Goal: Task Accomplishment & Management: Manage account settings

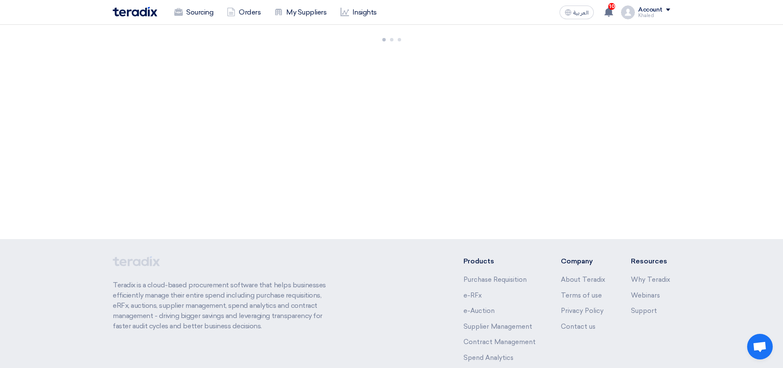
click at [650, 17] on div "Khaled" at bounding box center [654, 15] width 32 height 5
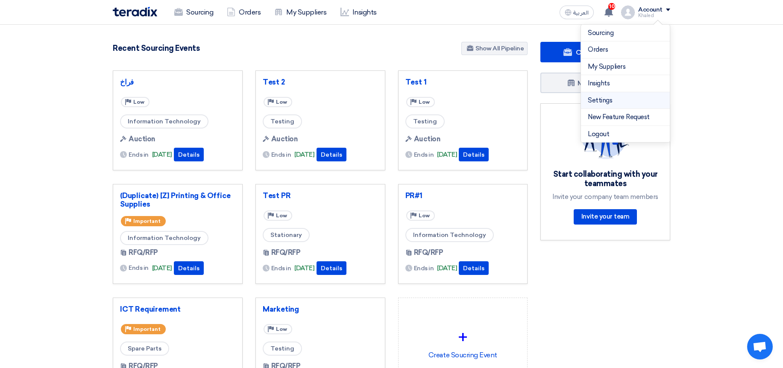
click at [600, 106] on li "Settings" at bounding box center [625, 100] width 89 height 17
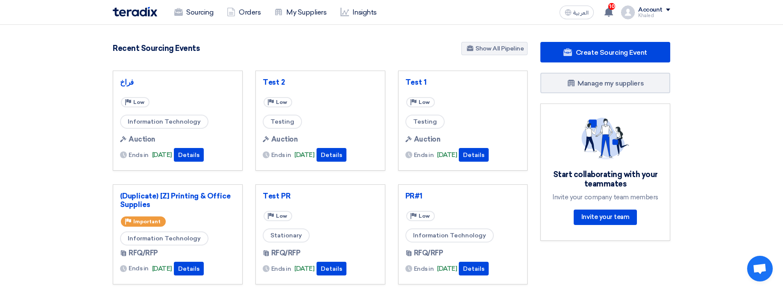
click at [646, 10] on div "Account" at bounding box center [650, 9] width 24 height 7
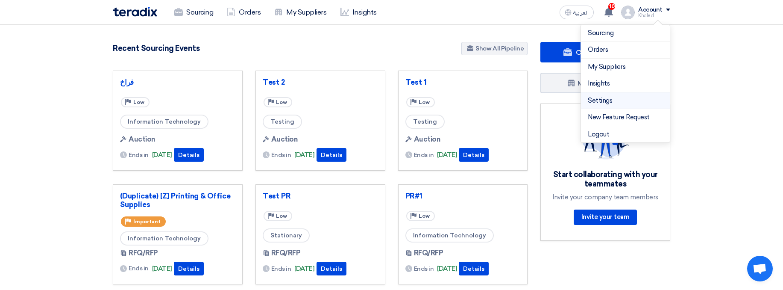
click at [602, 102] on link "Settings" at bounding box center [625, 101] width 75 height 10
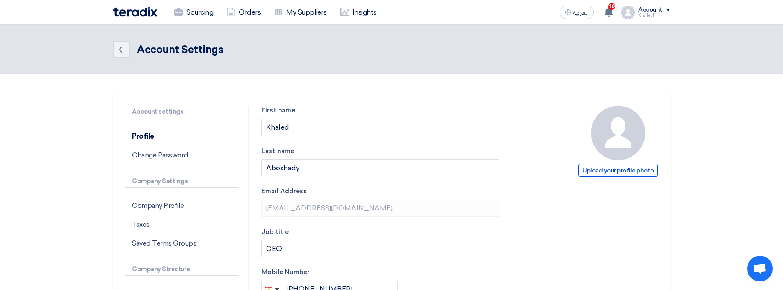
drag, startPoint x: 181, startPoint y: 206, endPoint x: 254, endPoint y: 208, distance: 73.1
click at [182, 206] on p "Company Profile" at bounding box center [181, 205] width 113 height 19
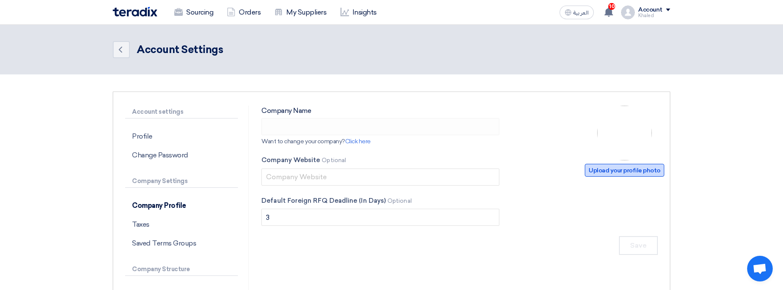
type input "Richmond Holding"
type input "[DOMAIN_NAME]"
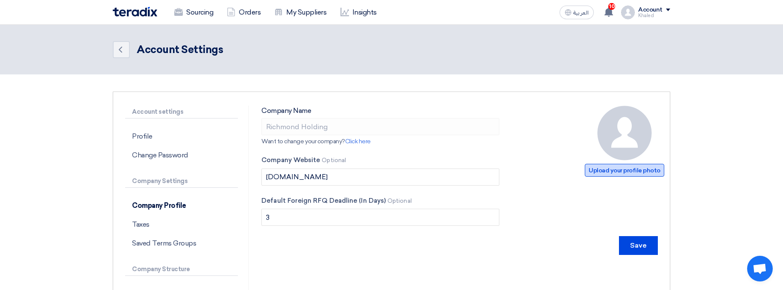
click at [636, 174] on span "Upload your profile photo" at bounding box center [624, 170] width 79 height 13
type input "C:\fakepath\4240.SR_BIG.png"
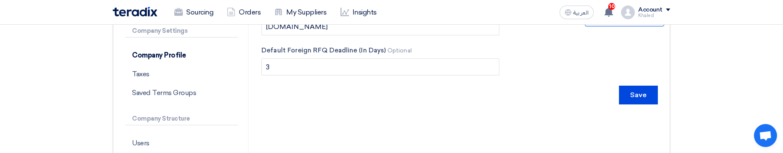
scroll to position [154, 0]
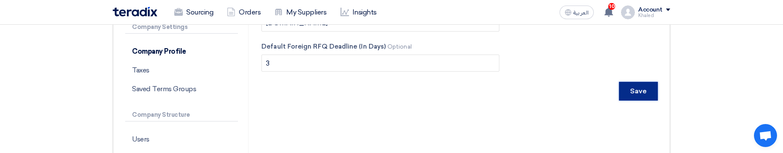
click at [634, 93] on input "Save" at bounding box center [638, 91] width 39 height 19
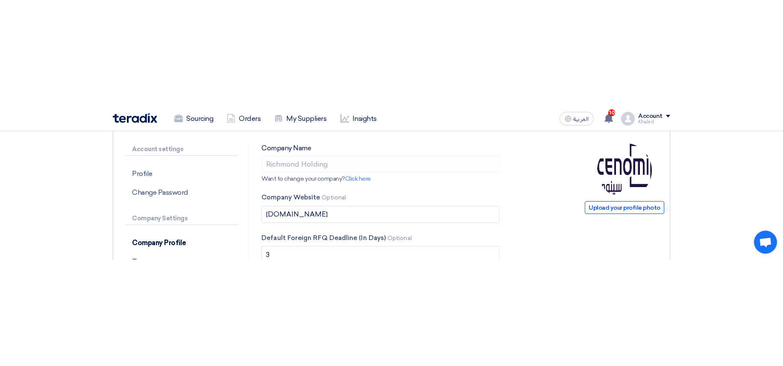
scroll to position [0, 0]
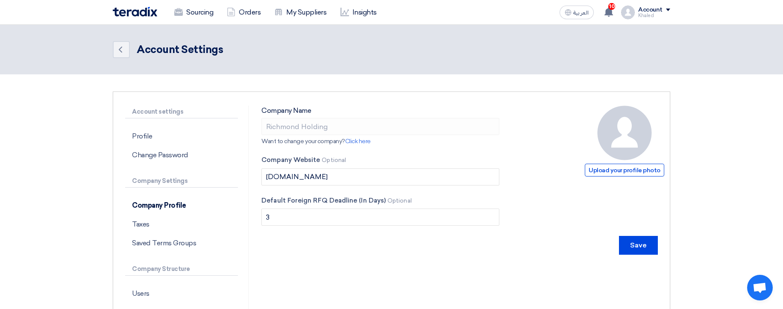
click at [712, 154] on section "Account settings Profile Change Password Company Settings Company Profile Taxes…" at bounding box center [391, 275] width 783 height 402
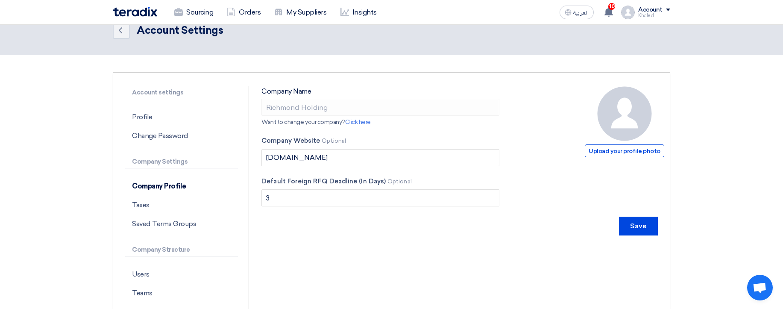
scroll to position [51, 0]
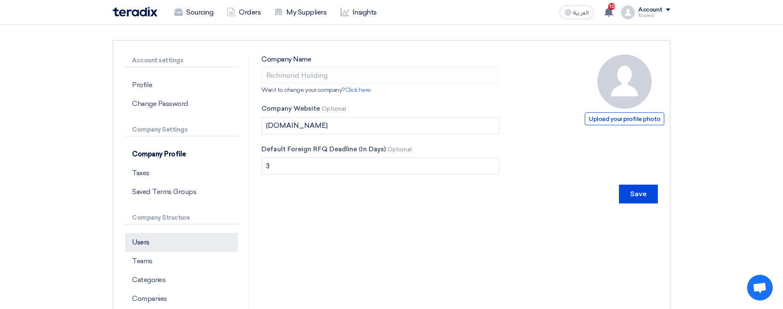
click at [137, 233] on div "Account settings Profile Change Password Company Settings Company Profile Taxes…" at bounding box center [187, 223] width 124 height 339
drag, startPoint x: 168, startPoint y: 254, endPoint x: 168, endPoint y: 249, distance: 5.6
click at [168, 254] on p "Teams" at bounding box center [181, 261] width 113 height 19
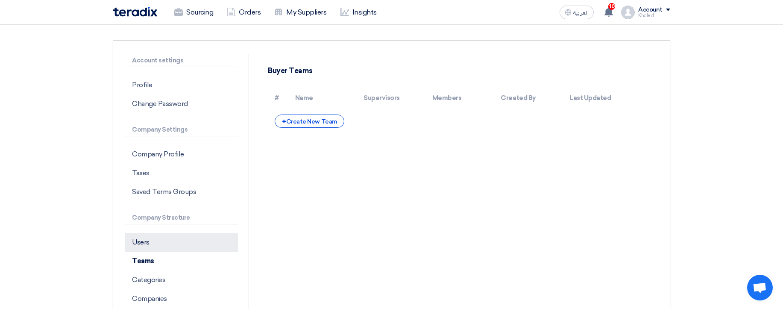
click at [169, 243] on p "Users" at bounding box center [181, 242] width 113 height 19
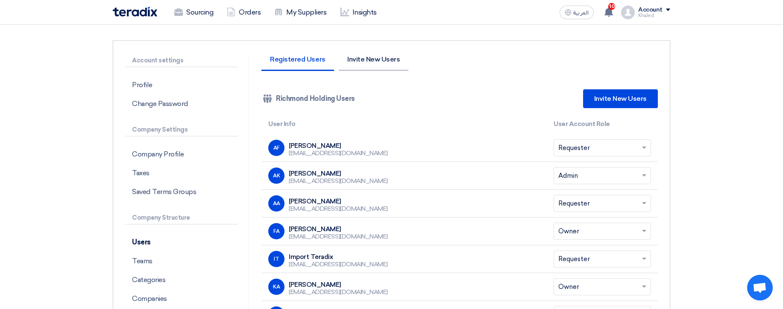
click at [379, 65] on li "Invite New Users" at bounding box center [374, 63] width 70 height 15
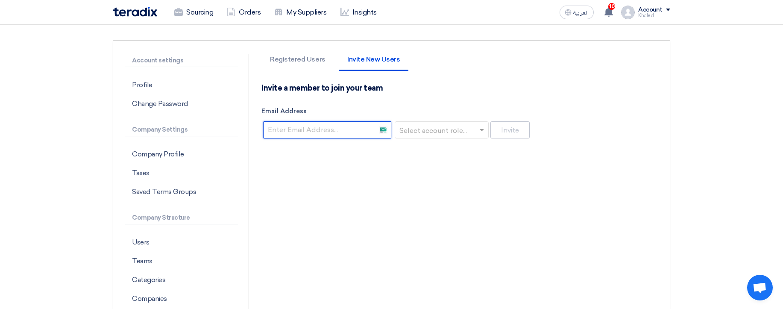
click at [341, 126] on input "Email Address" at bounding box center [327, 129] width 128 height 17
paste input "[EMAIL_ADDRESS][DOMAIN_NAME]"
type input "[EMAIL_ADDRESS][DOMAIN_NAME]"
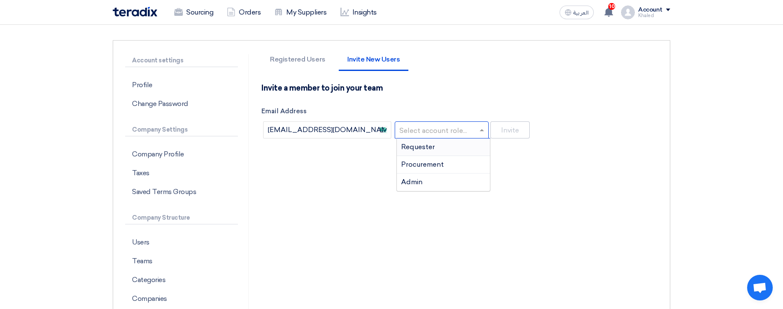
drag, startPoint x: 447, startPoint y: 135, endPoint x: 452, endPoint y: 141, distance: 7.7
click at [448, 134] on input "text" at bounding box center [439, 131] width 76 height 14
click at [438, 146] on div "Requester" at bounding box center [443, 147] width 93 height 18
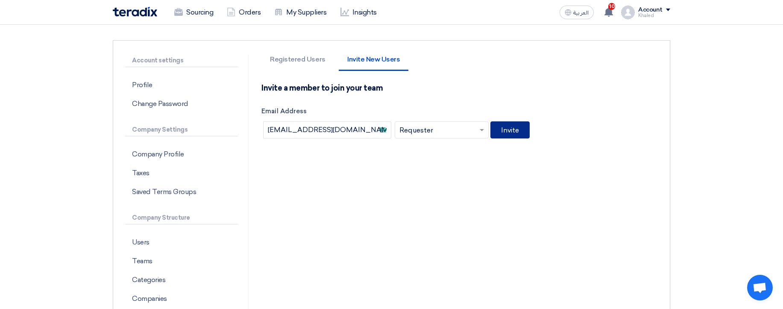
click at [524, 132] on button "Invite" at bounding box center [510, 129] width 39 height 17
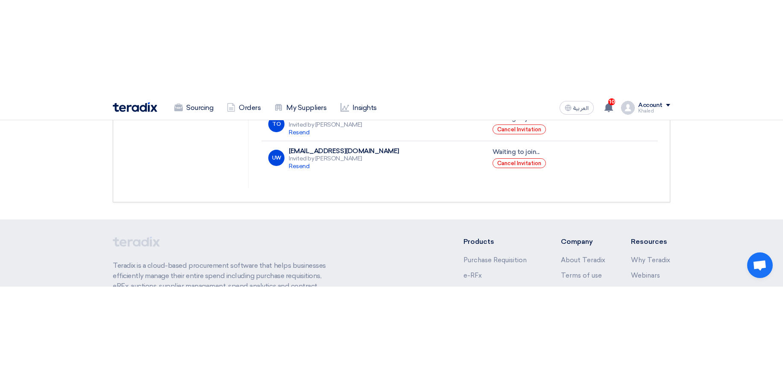
scroll to position [603, 0]
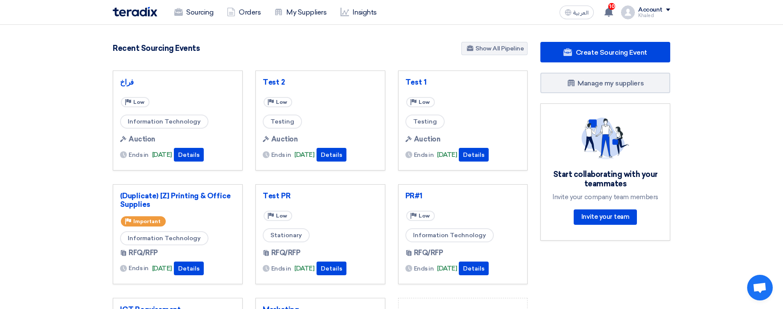
drag, startPoint x: 643, startPoint y: 6, endPoint x: 643, endPoint y: 21, distance: 15.0
click at [643, 7] on div "Account" at bounding box center [650, 9] width 24 height 7
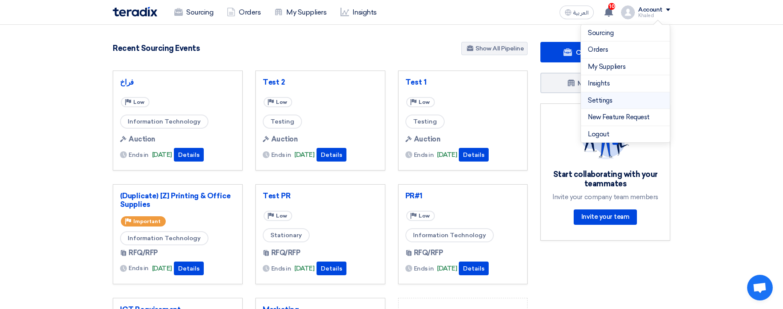
click at [628, 103] on link "Settings" at bounding box center [625, 101] width 75 height 10
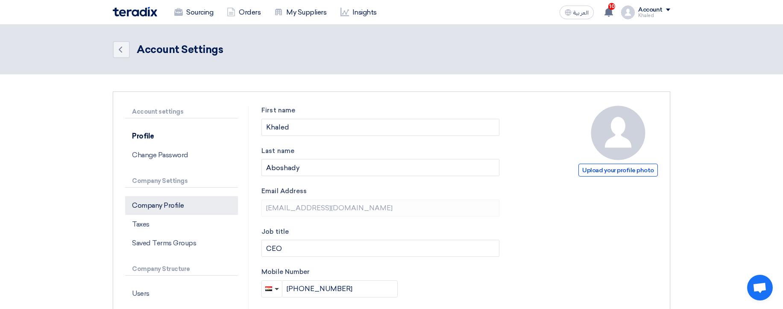
click at [143, 211] on p "Company Profile" at bounding box center [181, 205] width 113 height 19
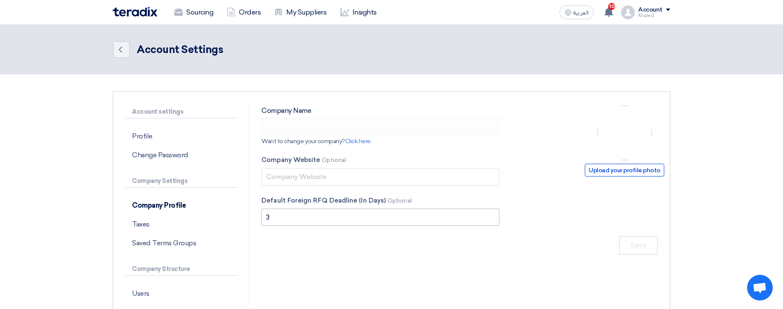
type input "Richmond Holding"
type input "[DOMAIN_NAME]"
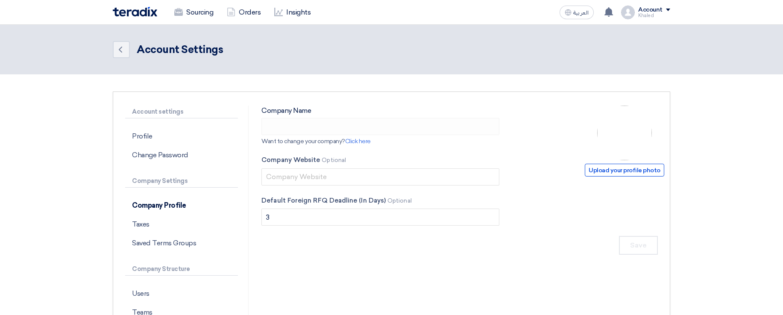
type input "Richmond Holding"
type input "[DOMAIN_NAME]"
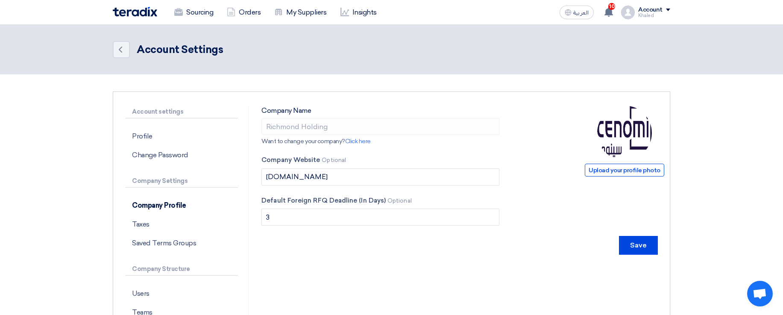
click at [121, 277] on div "Account settings Profile Change Password Company Settings Company Profile Taxes…" at bounding box center [187, 275] width 136 height 339
click at [157, 304] on p "Teams" at bounding box center [181, 312] width 113 height 19
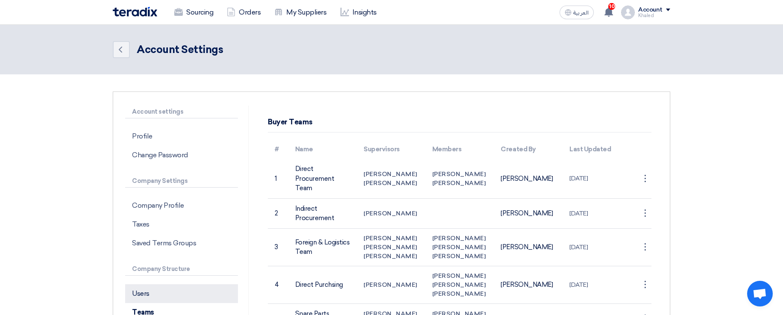
click at [161, 296] on p "Users" at bounding box center [181, 293] width 113 height 19
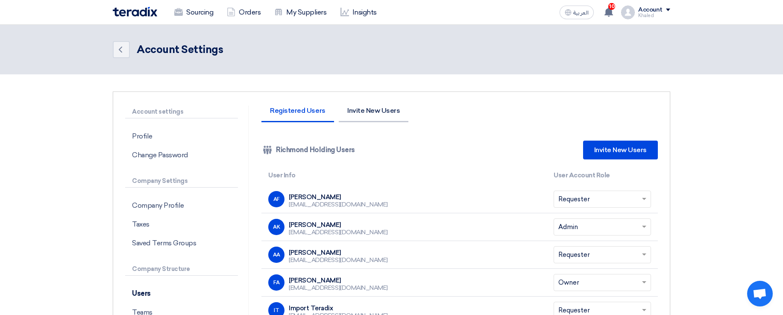
click at [385, 107] on li "Invite New Users" at bounding box center [374, 114] width 70 height 15
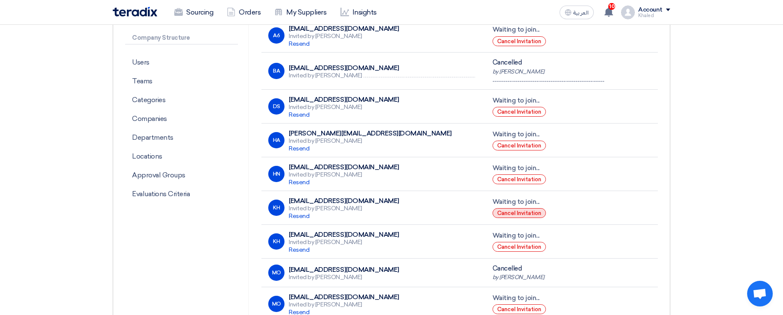
scroll to position [205, 0]
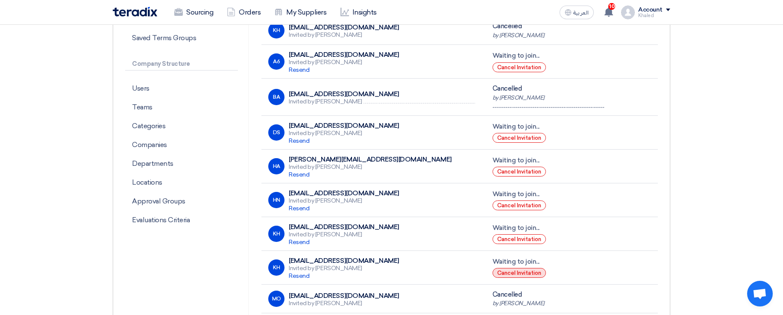
click at [516, 268] on button "Cancel Invitation" at bounding box center [519, 273] width 53 height 10
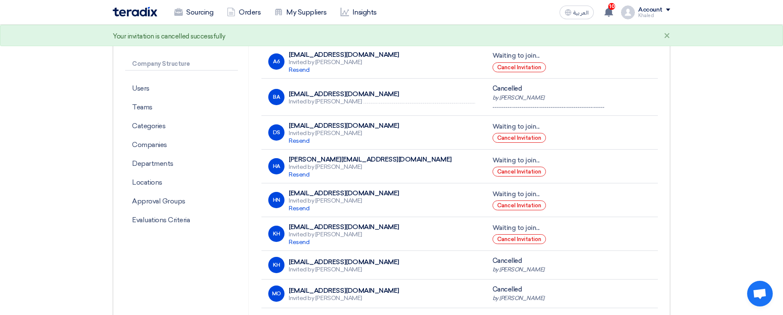
scroll to position [0, 0]
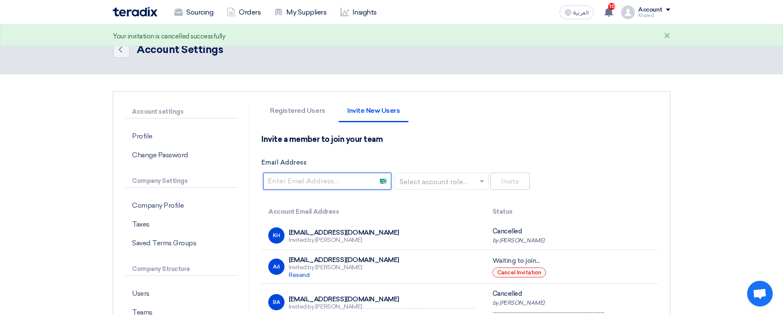
click at [337, 182] on input "Email Address" at bounding box center [327, 181] width 128 height 17
paste input "[EMAIL_ADDRESS][DOMAIN_NAME]"
type input "[EMAIL_ADDRESS][DOMAIN_NAME]"
click at [427, 179] on input "text" at bounding box center [439, 182] width 76 height 14
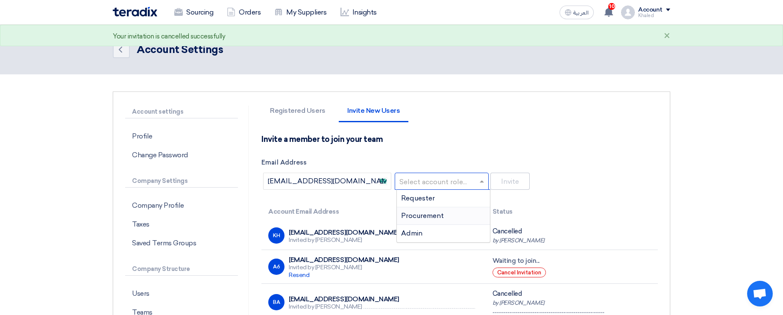
click at [423, 212] on span "Procurement" at bounding box center [422, 216] width 43 height 8
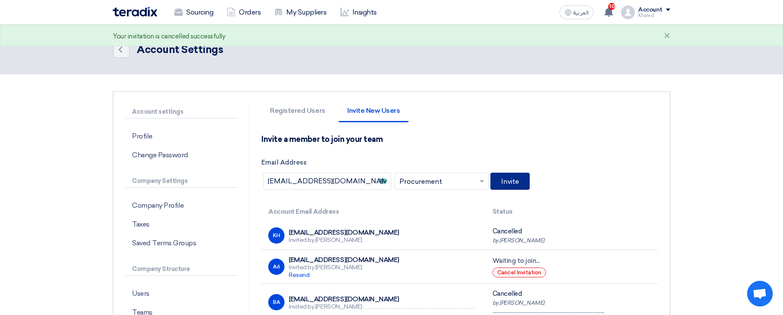
click at [508, 182] on button "Invite" at bounding box center [510, 181] width 39 height 17
